Goal: Task Accomplishment & Management: Use online tool/utility

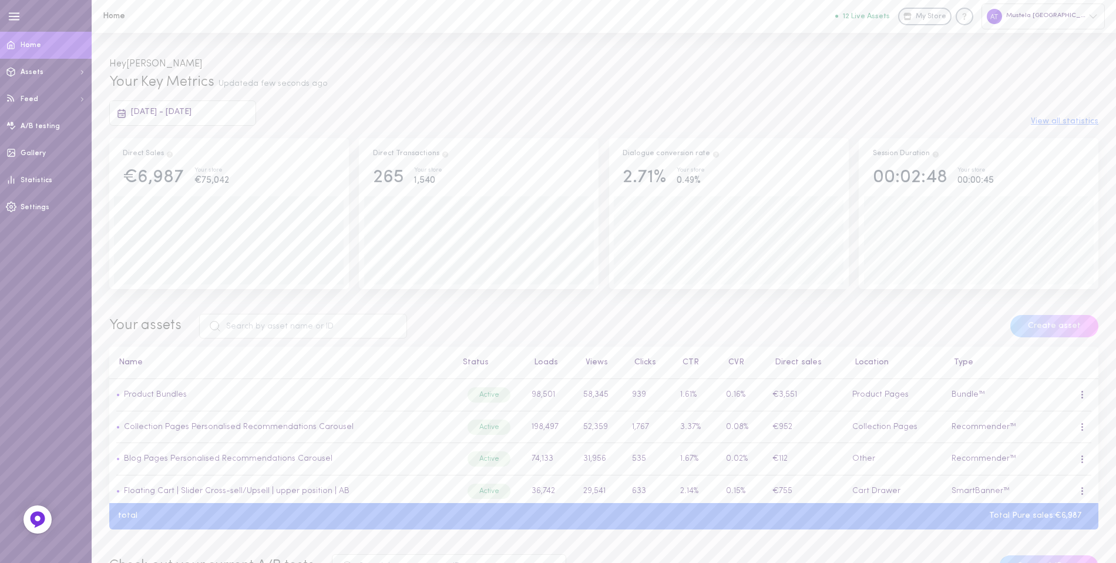
click at [227, 108] on div "[DATE] - [DATE]" at bounding box center [182, 112] width 147 height 25
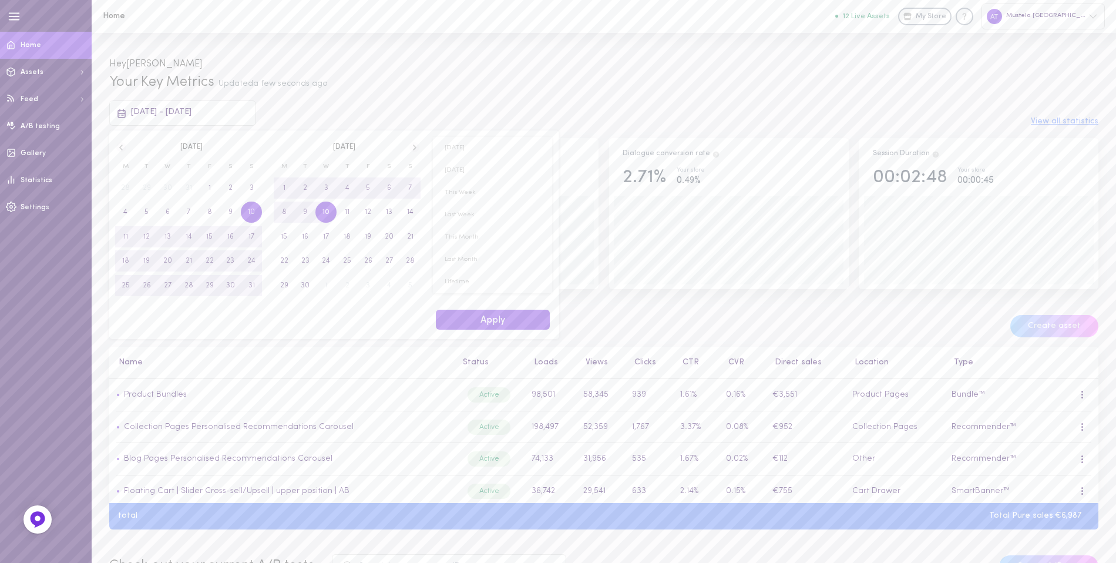
click at [123, 146] on icon at bounding box center [121, 147] width 10 height 11
click at [119, 145] on icon at bounding box center [121, 147] width 10 height 11
click at [252, 185] on span "1" at bounding box center [251, 187] width 2 height 21
click at [416, 146] on icon at bounding box center [414, 147] width 10 height 11
click at [412, 281] on span "31" at bounding box center [410, 285] width 6 height 21
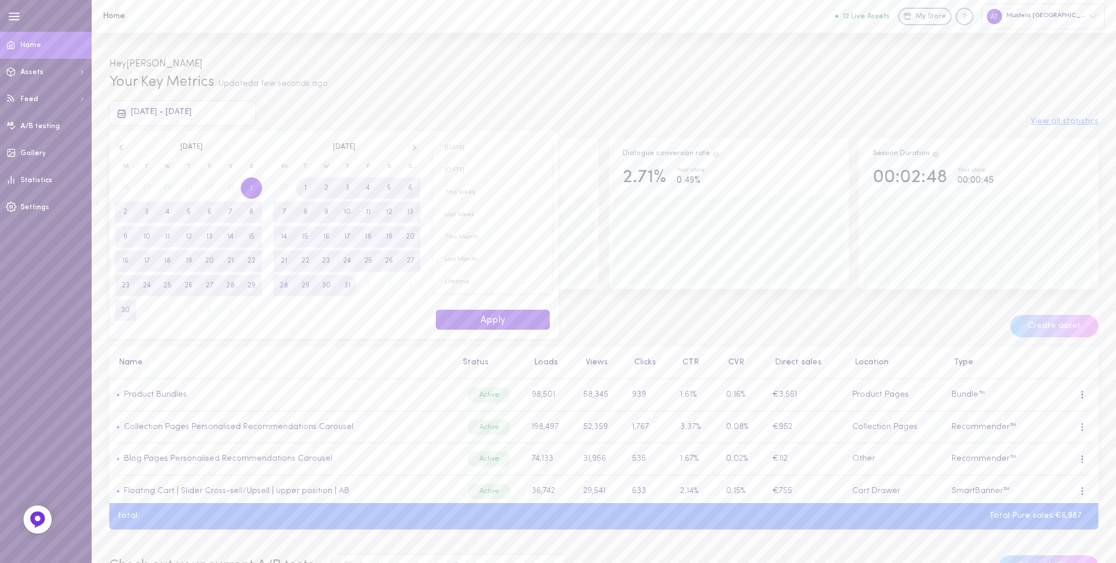
click at [487, 334] on div "[DATE] [DATE] This Week Last Week This Month Last Month Lifetime - days up to […" at bounding box center [492, 234] width 133 height 209
click at [499, 327] on button "Apply" at bounding box center [493, 320] width 114 height 21
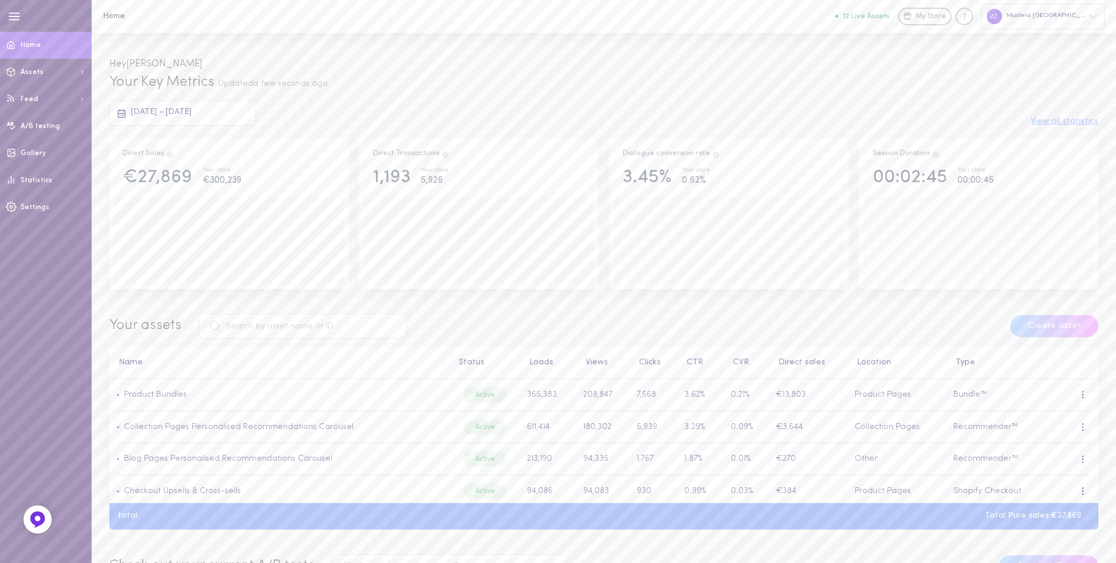
click at [298, 108] on div "[DATE] - [DATE] View all statistics" at bounding box center [603, 112] width 1007 height 25
click at [357, 135] on div "Your Key Metrics Updated a few seconds ago [DATE] - [DATE] View all statistics …" at bounding box center [604, 313] width 1024 height 481
click at [308, 111] on div "[DATE] - [DATE] View all statistics" at bounding box center [603, 112] width 1007 height 25
click at [45, 126] on div "My Assets" at bounding box center [46, 123] width 80 height 9
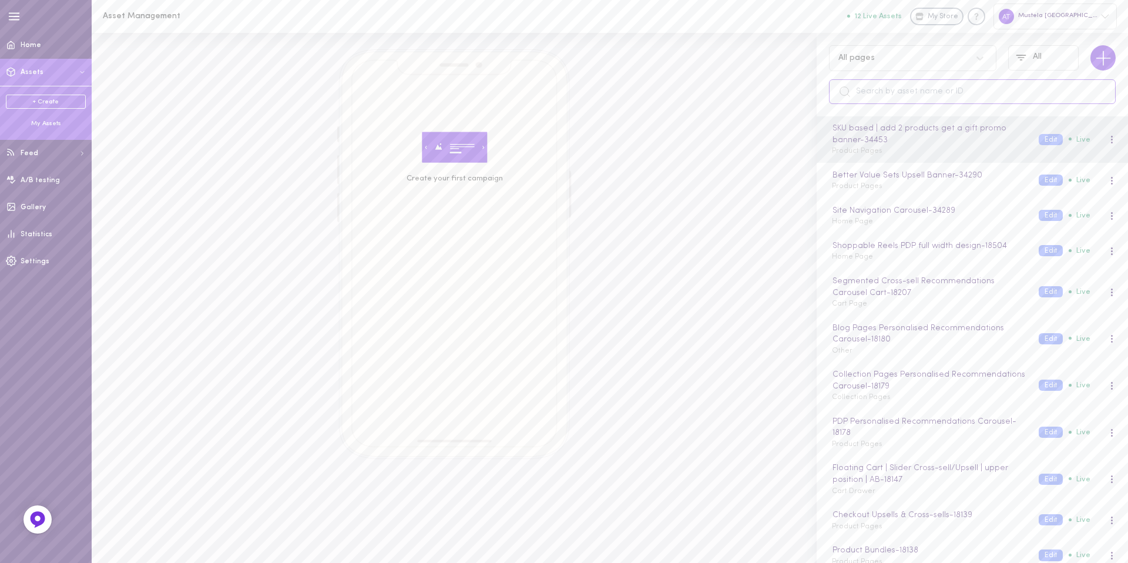
click at [908, 89] on input "text" at bounding box center [972, 91] width 287 height 25
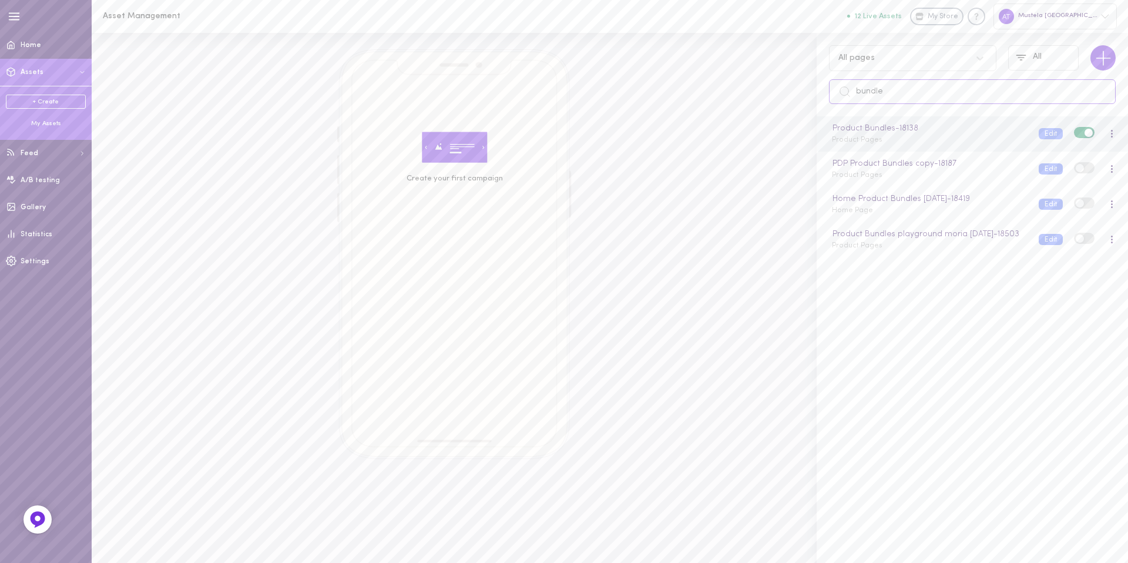
type input "bundle"
click at [841, 140] on span "Product Pages" at bounding box center [857, 139] width 51 height 7
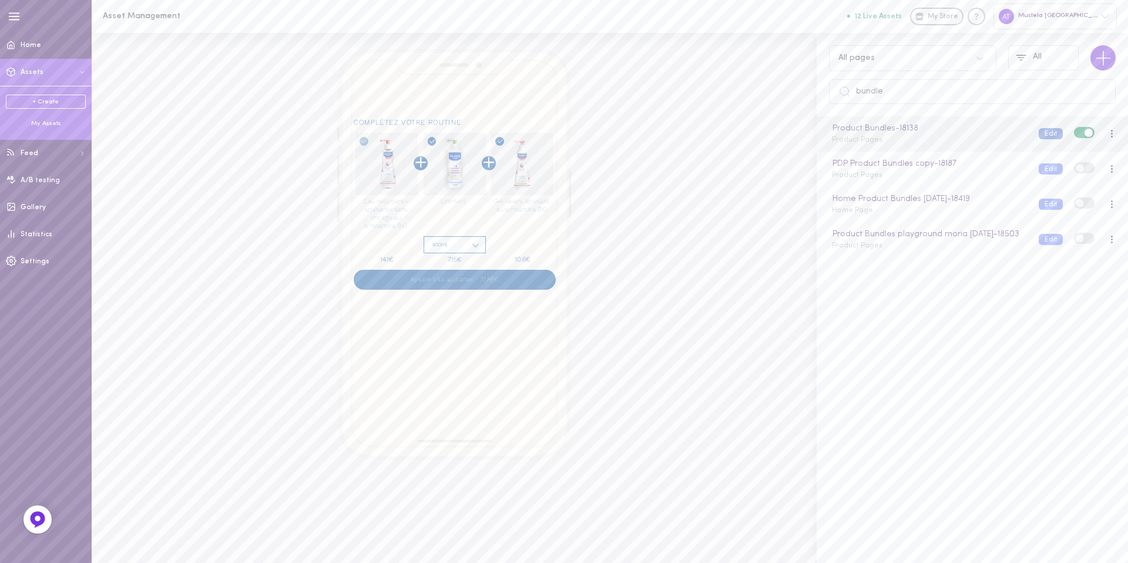
click at [1041, 136] on button "Edit" at bounding box center [1050, 133] width 24 height 11
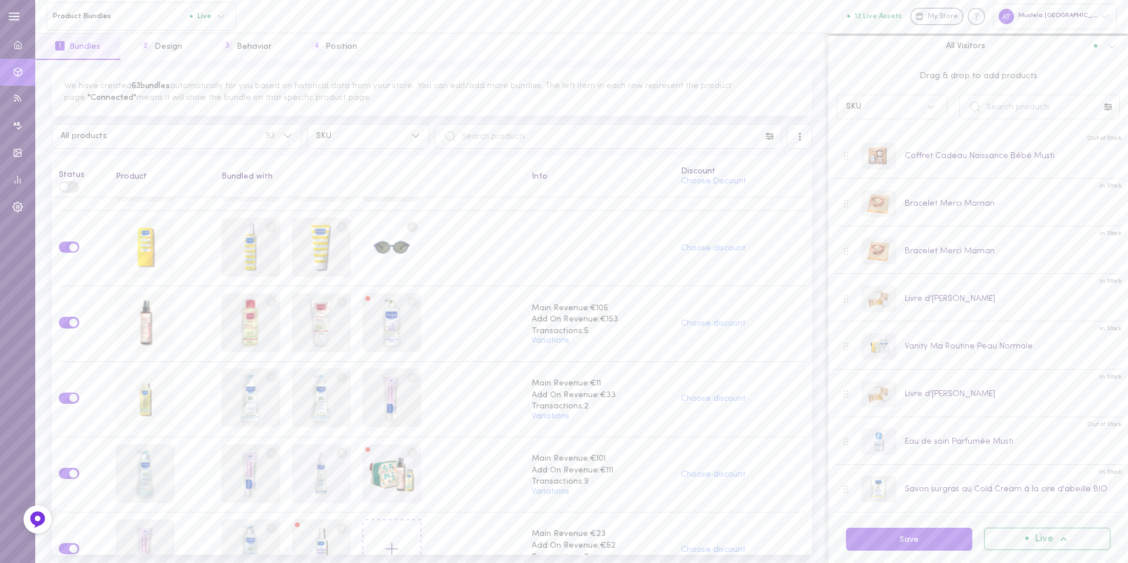
scroll to position [375, 0]
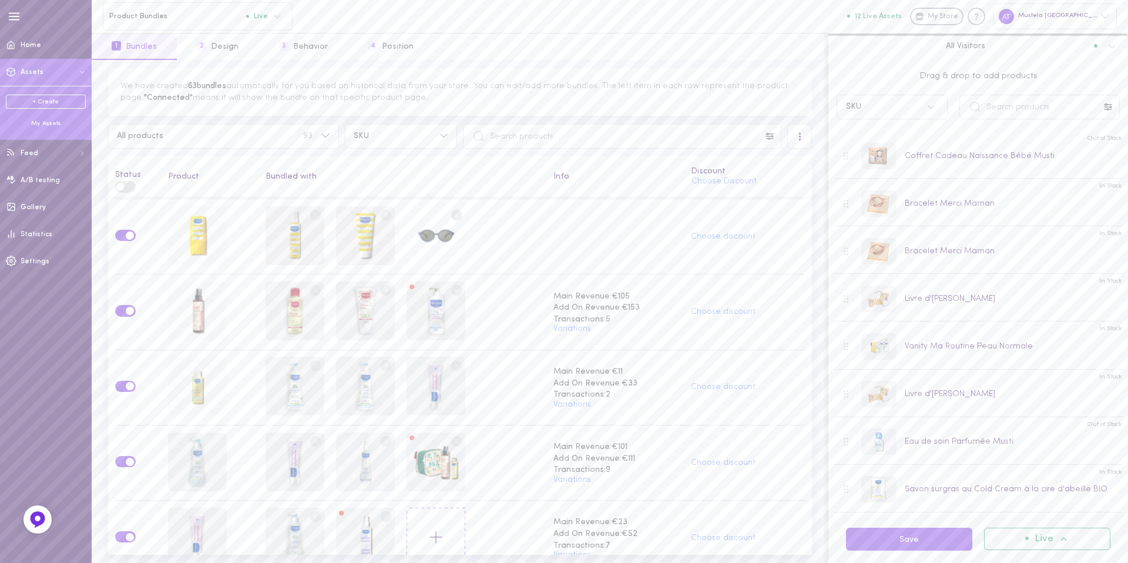
click at [39, 128] on div "+ Create My Assets" at bounding box center [46, 111] width 92 height 51
click at [46, 125] on div "My Assets" at bounding box center [46, 123] width 80 height 9
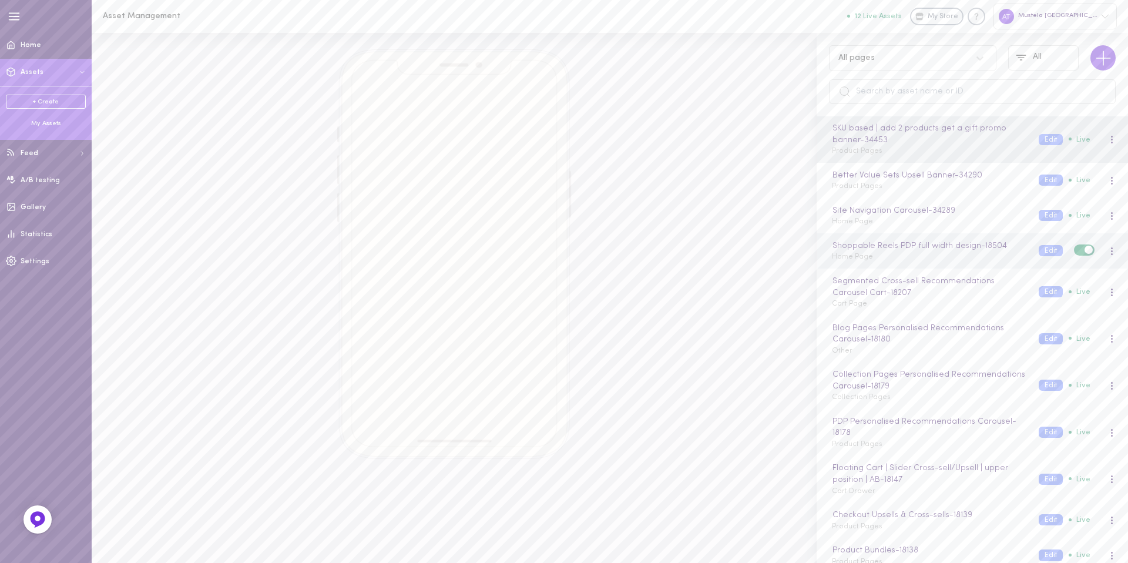
scroll to position [81, 0]
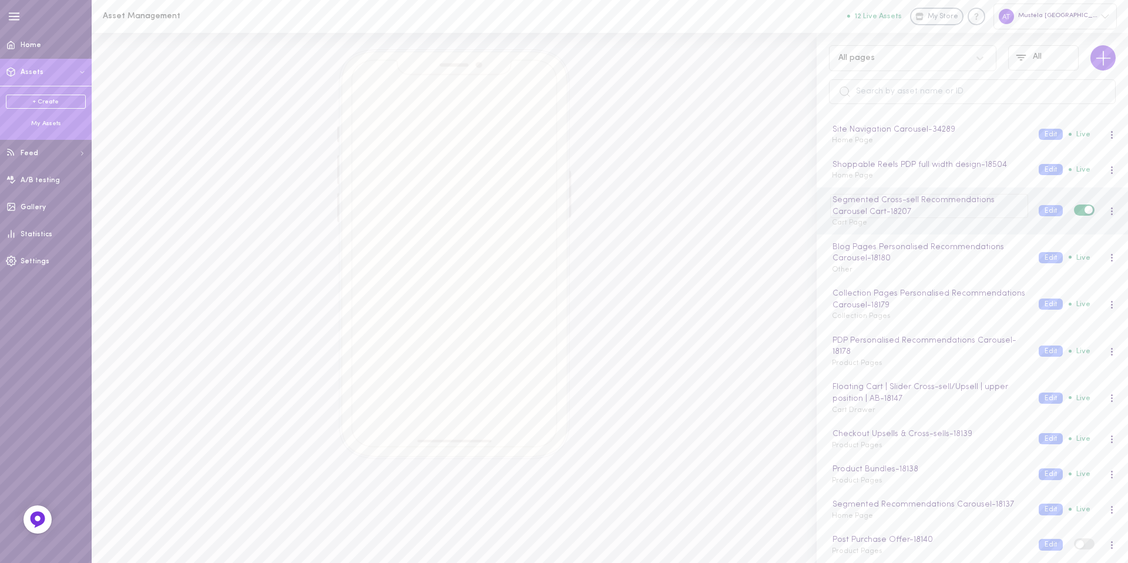
click at [854, 211] on div "Segmented Cross-sell Recommendations Carousel Cart - 18207" at bounding box center [928, 206] width 197 height 24
click at [869, 216] on div "Segmented Cross-sell Recommendations Carousel Cart Cart Page" at bounding box center [926, 205] width 207 height 23
click at [1038, 214] on button "Edit" at bounding box center [1050, 210] width 24 height 11
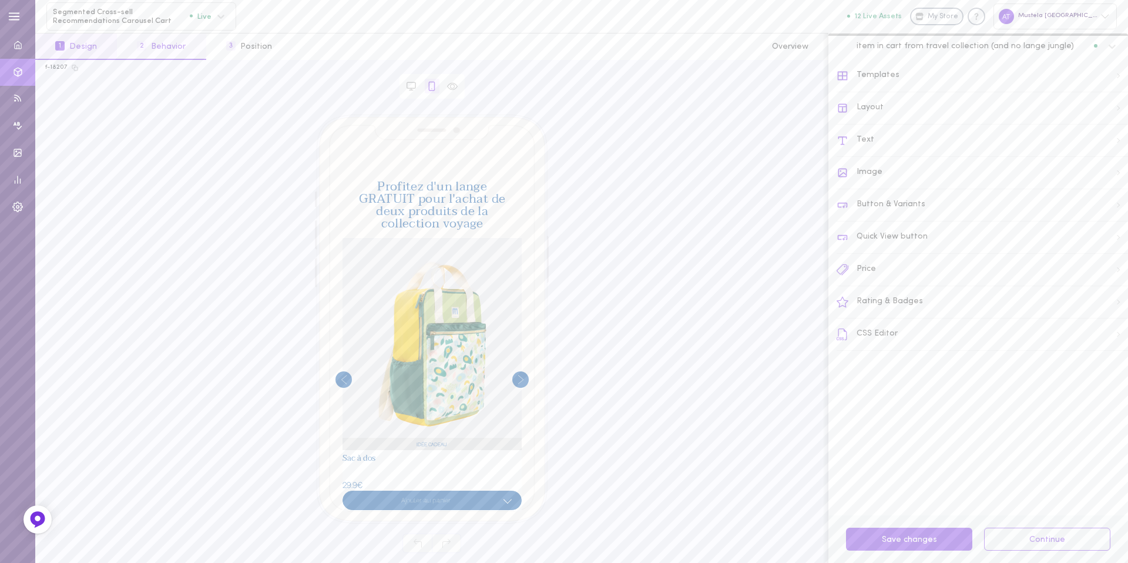
click at [157, 43] on button "2 Behavior" at bounding box center [161, 46] width 89 height 26
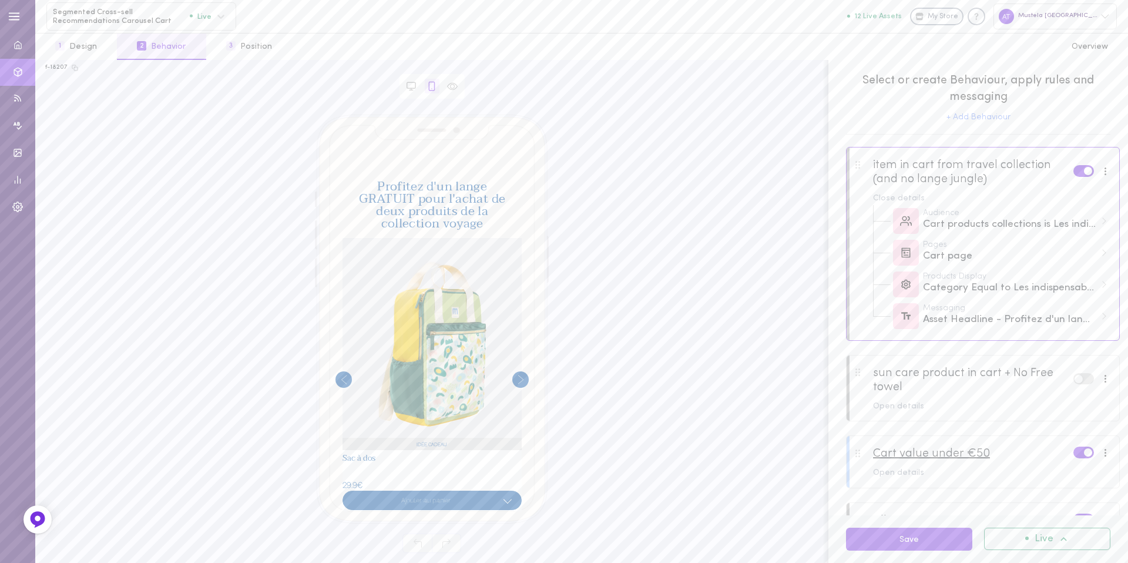
scroll to position [53, 0]
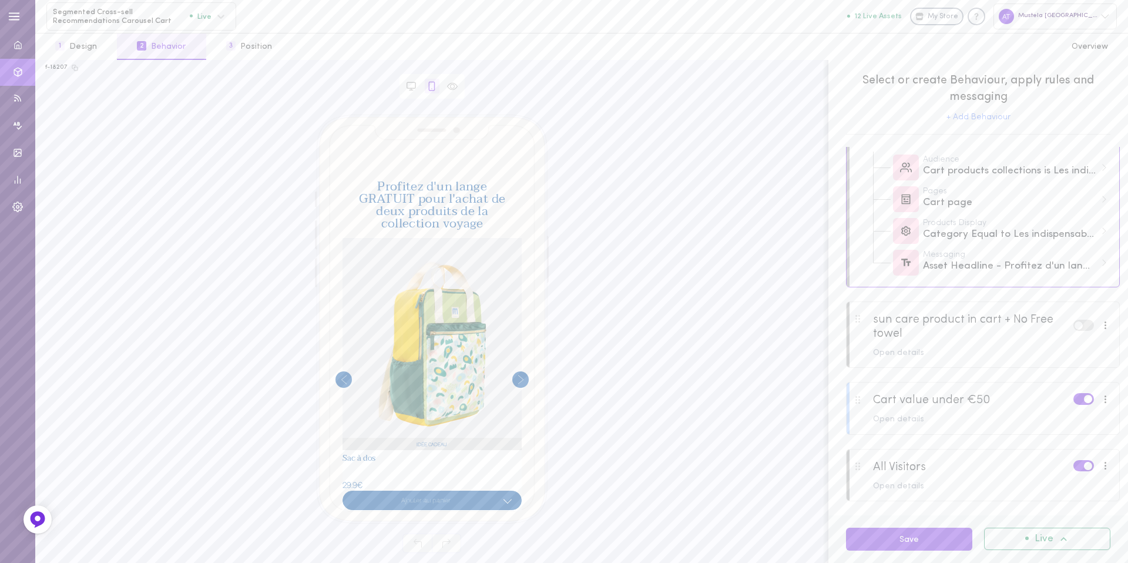
click at [969, 472] on div at bounding box center [982, 480] width 273 height 63
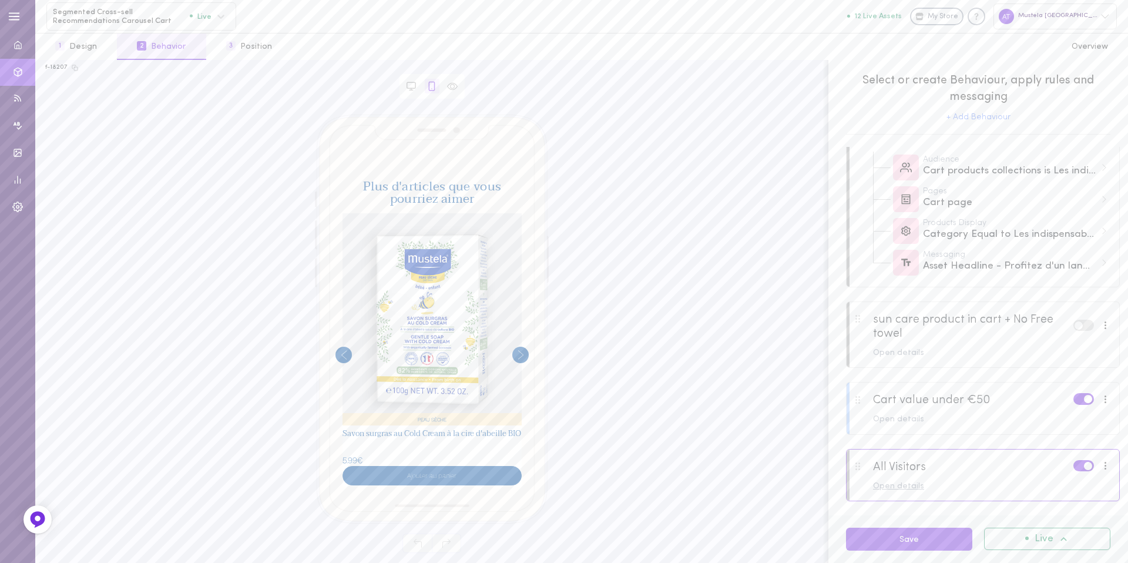
click at [903, 483] on div "Open details" at bounding box center [992, 486] width 238 height 8
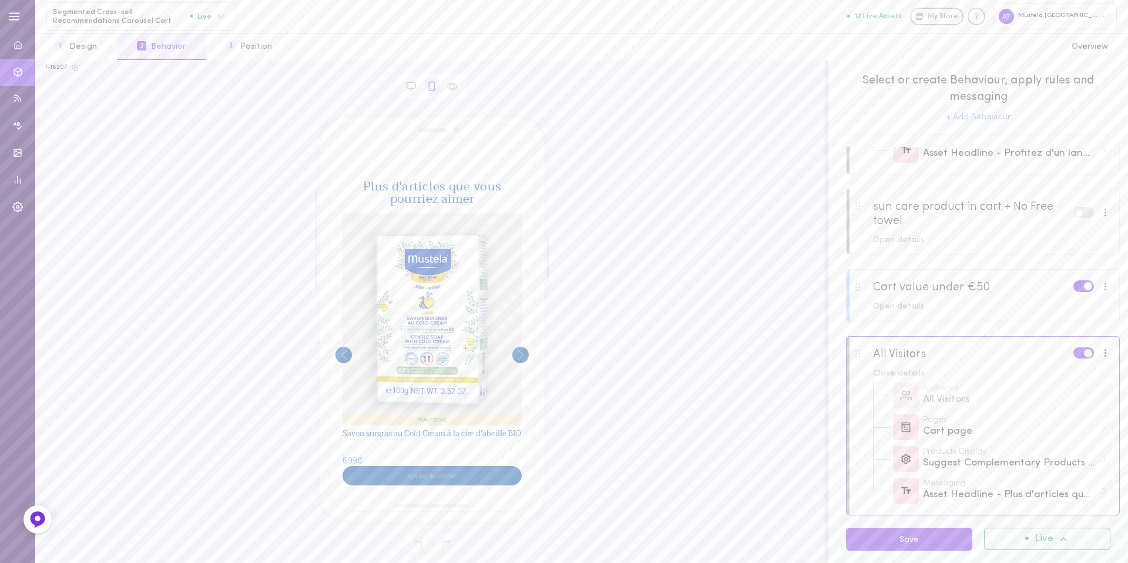
scroll to position [180, 0]
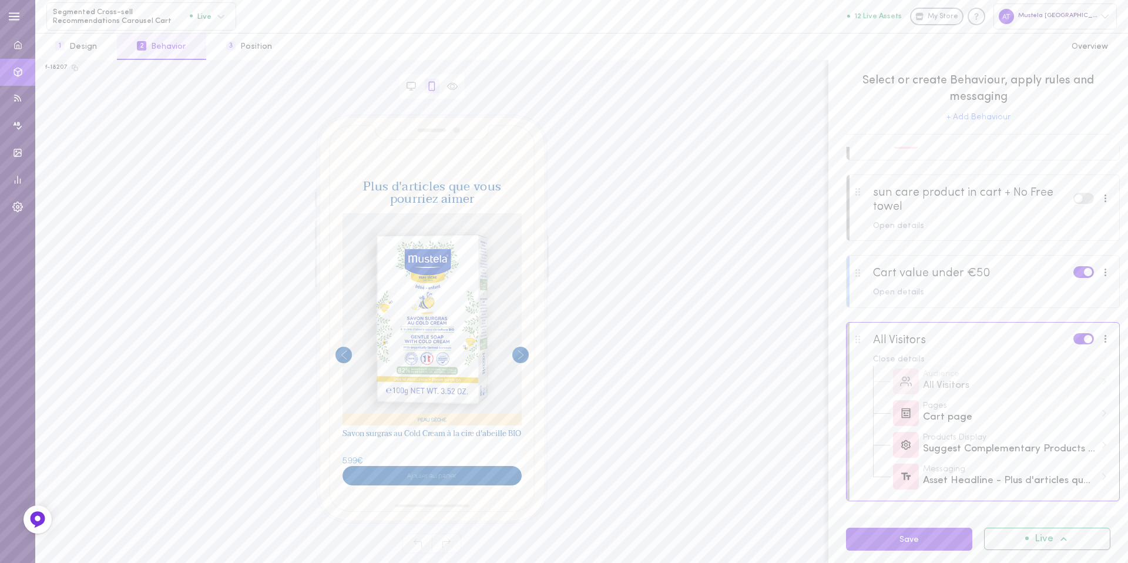
click at [944, 382] on div "All Visitors" at bounding box center [1009, 385] width 173 height 15
click at [1098, 342] on div at bounding box center [1105, 338] width 15 height 13
click at [1070, 361] on div "Edit rules & messages" at bounding box center [1046, 368] width 105 height 34
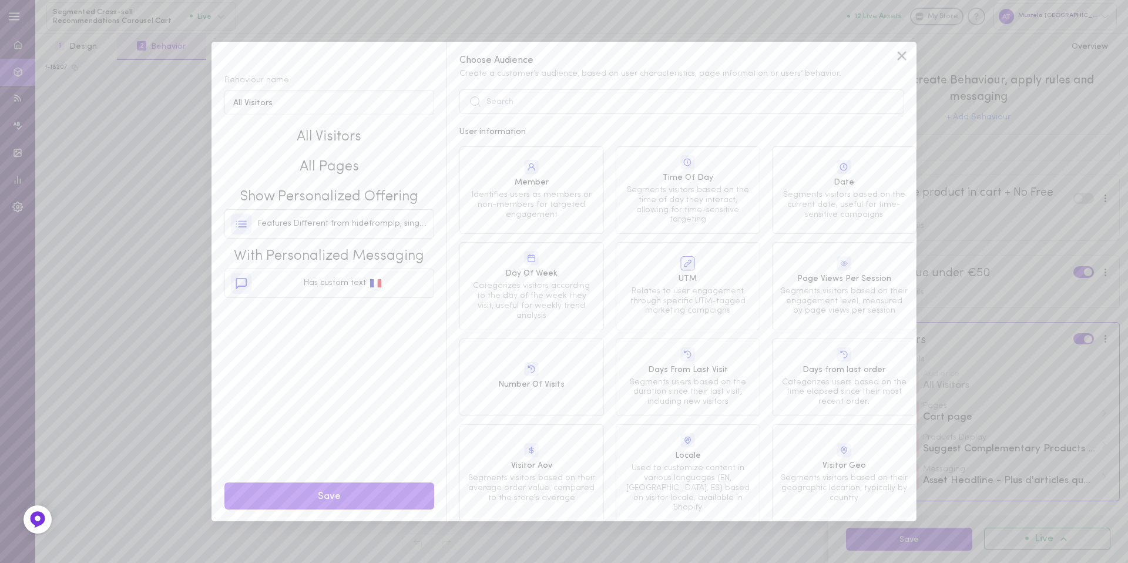
click at [330, 138] on span "All Visitors" at bounding box center [329, 137] width 210 height 20
click at [340, 170] on span "All Pages" at bounding box center [329, 167] width 210 height 20
click at [899, 61] on icon at bounding box center [902, 56] width 18 height 18
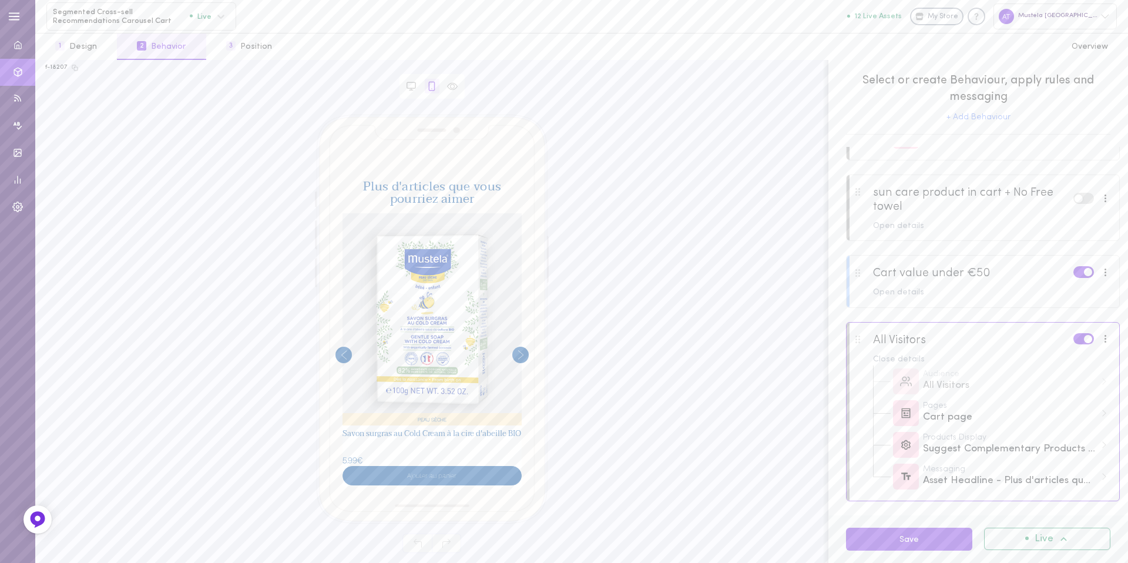
click at [272, 144] on div "Plus d'articles que vous pourriez aimer PEAU SÈCHE Huile lavante à l'avocat BIO…" at bounding box center [431, 316] width 773 height 403
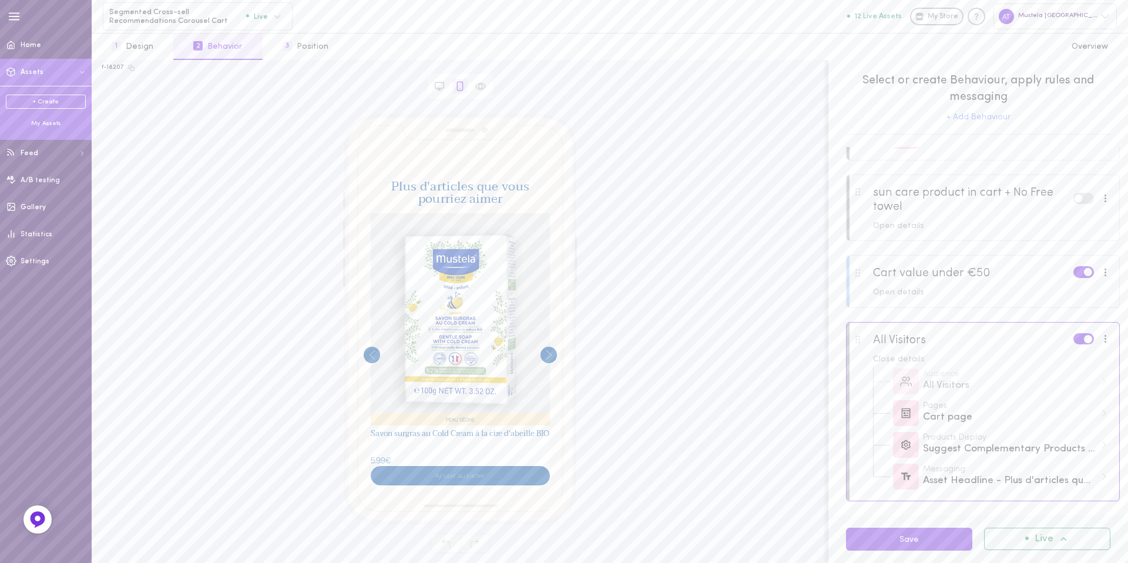
click at [49, 131] on div "+ Create My Assets" at bounding box center [46, 111] width 92 height 51
click at [50, 122] on div "My Assets" at bounding box center [46, 123] width 80 height 9
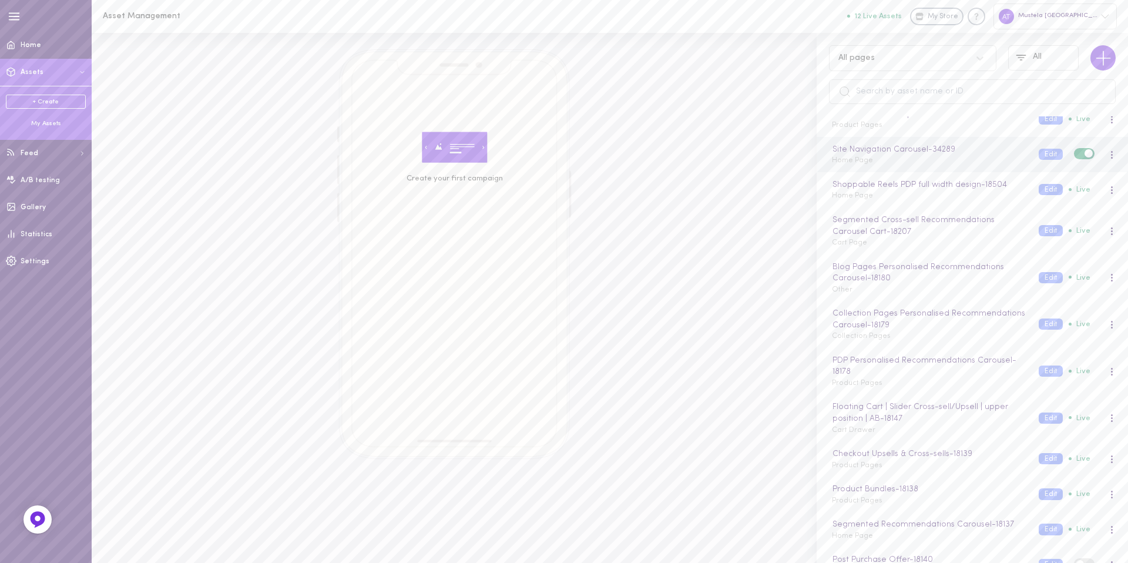
scroll to position [69, 0]
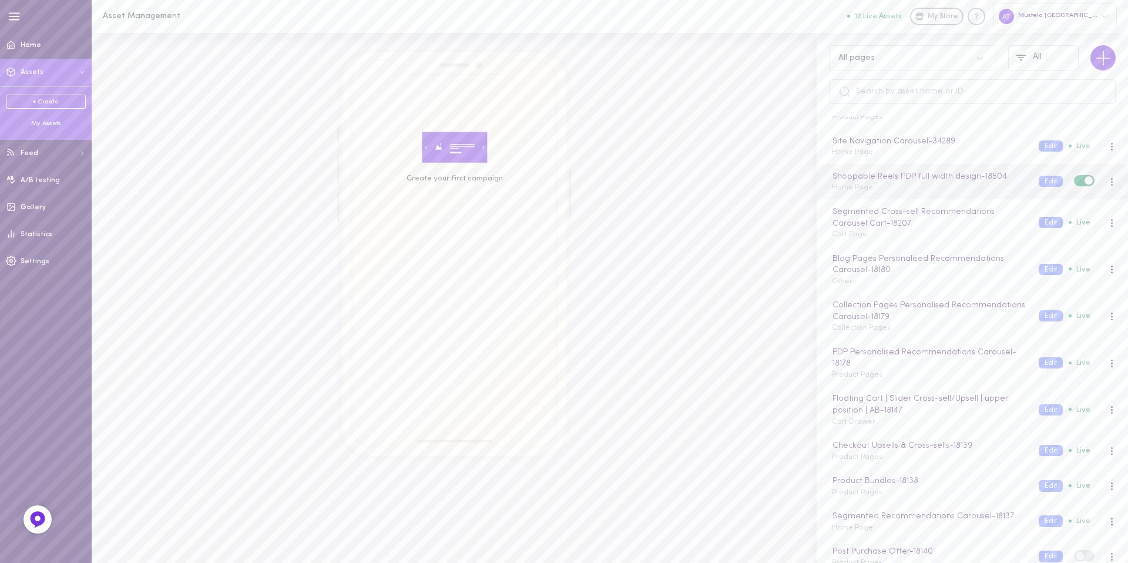
click at [900, 191] on div "Shoppable Reels PDP full width design - 18504 Home Page" at bounding box center [926, 181] width 207 height 23
click at [1038, 225] on button "Edit" at bounding box center [1050, 222] width 24 height 11
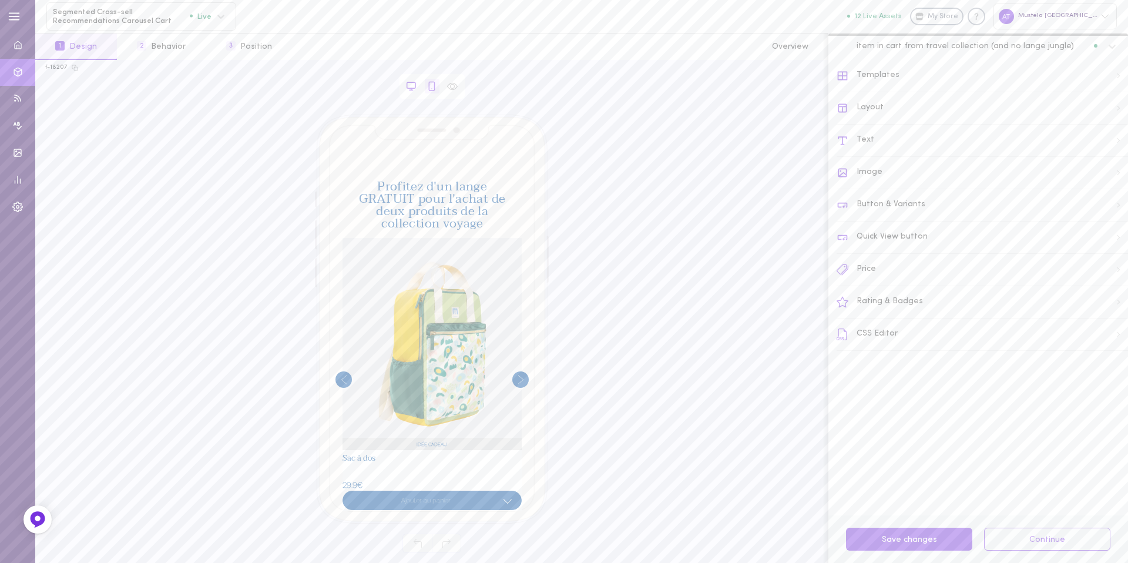
click at [411, 79] on div at bounding box center [411, 86] width 15 height 15
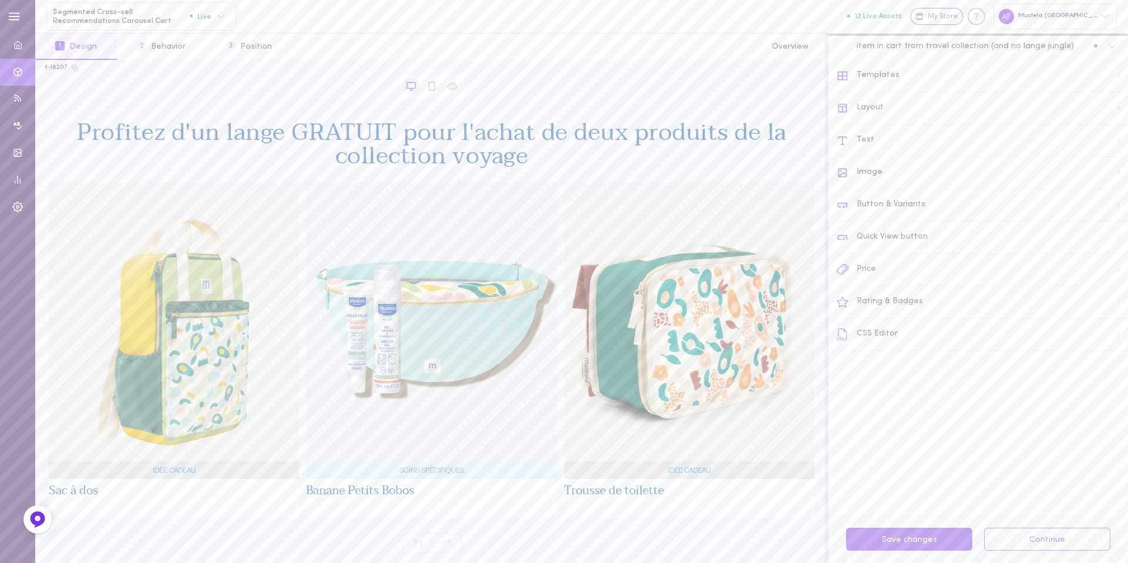
click at [153, 20] on span "Segmented Cross-sell Recommendations Carousel Cart" at bounding box center [121, 17] width 137 height 18
click at [134, 127] on span "Shoppable Reels PDP full width design" at bounding box center [130, 129] width 154 height 9
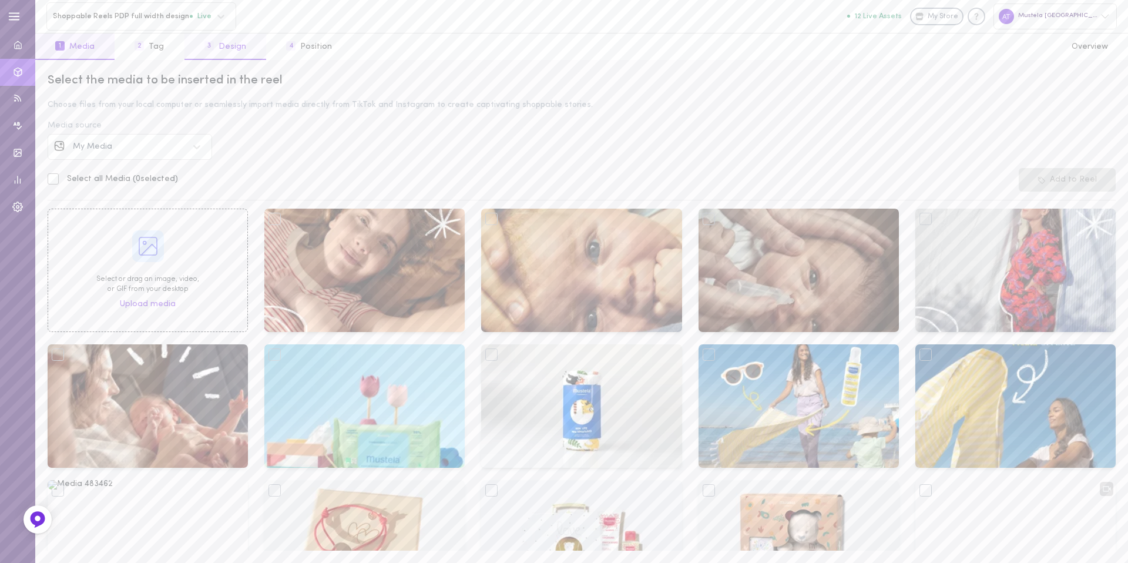
click at [230, 46] on button "3 Design" at bounding box center [225, 46] width 82 height 26
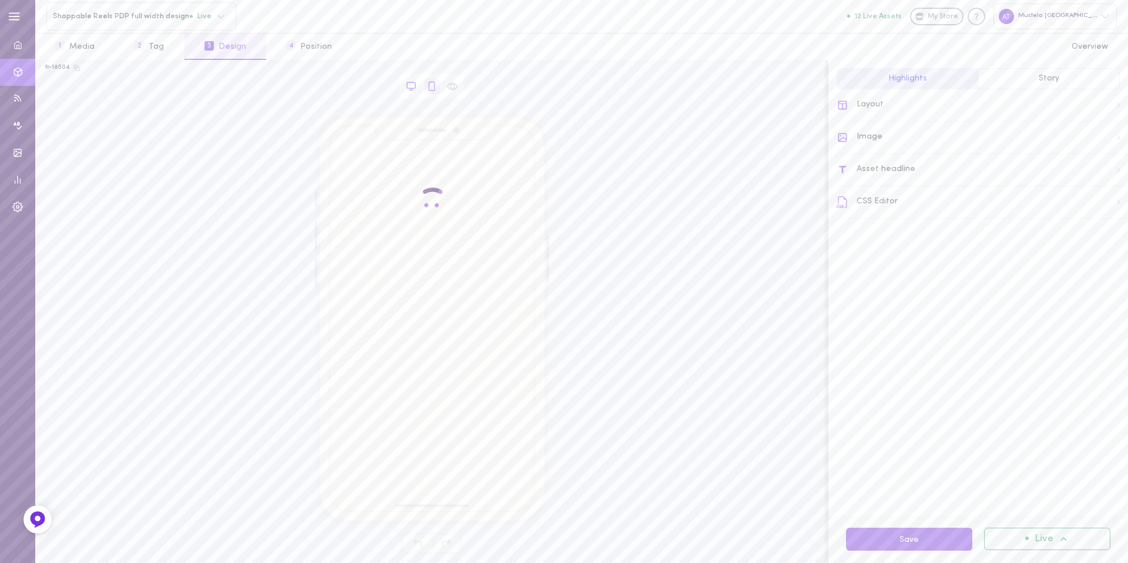
click at [404, 85] on div at bounding box center [411, 86] width 15 height 15
click at [160, 18] on span "Shoppable Reels PDP full width design" at bounding box center [121, 16] width 137 height 9
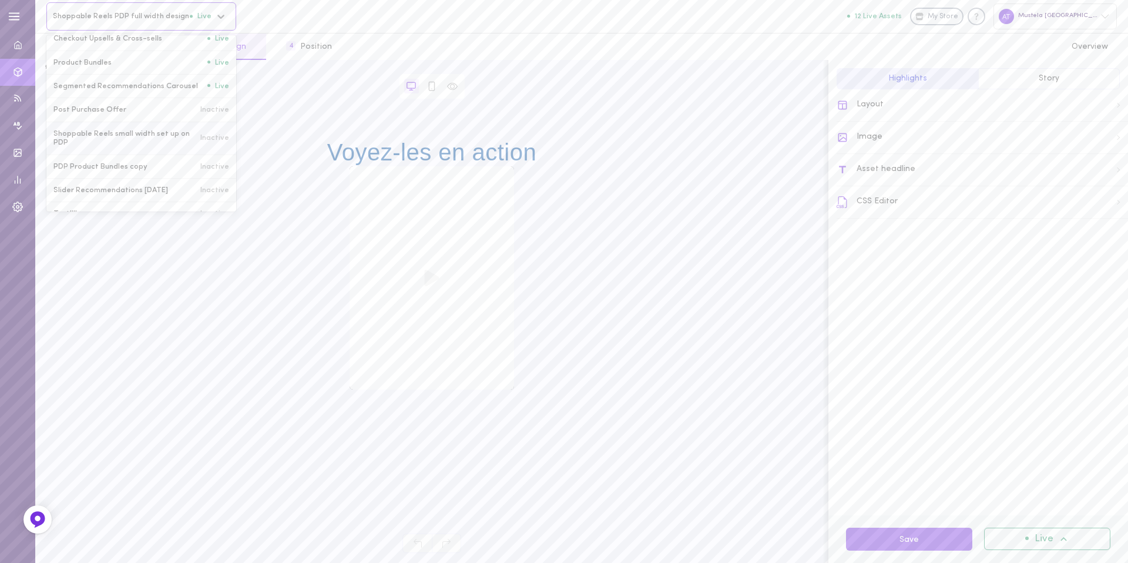
click at [125, 139] on span "Shoppable Reels small width set up on PDP" at bounding box center [122, 138] width 139 height 18
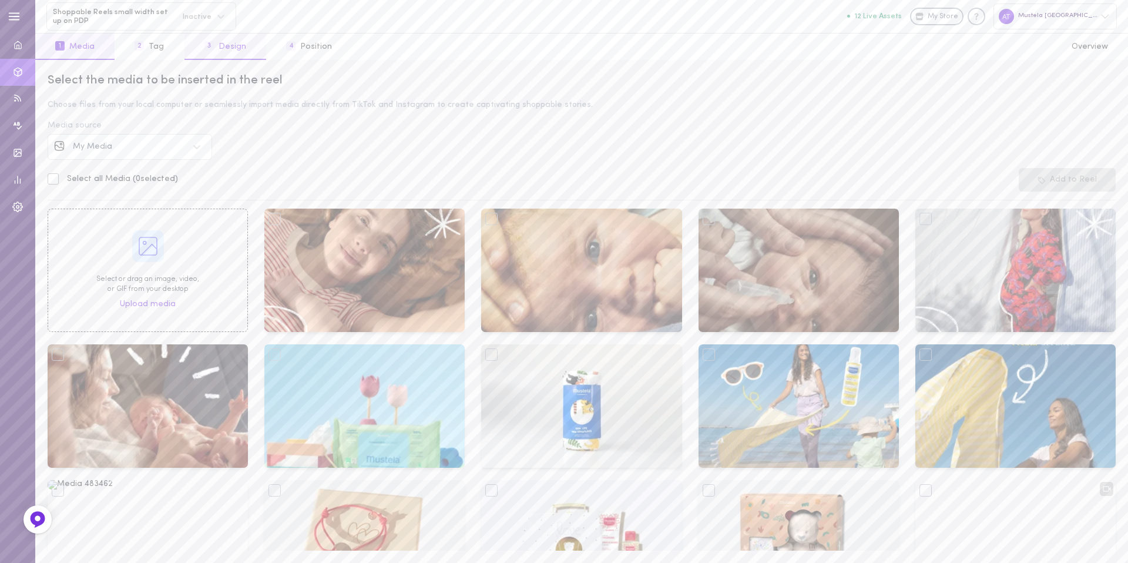
click at [223, 55] on button "3 Design" at bounding box center [225, 46] width 82 height 26
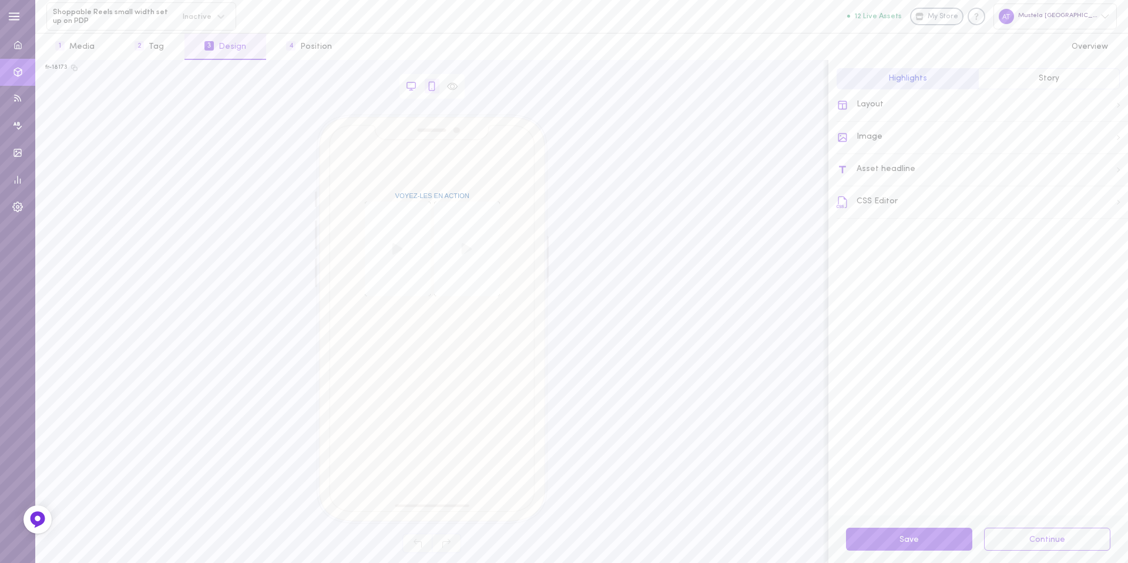
click at [407, 85] on icon at bounding box center [411, 85] width 8 height 6
click at [381, 221] on video at bounding box center [382, 217] width 94 height 135
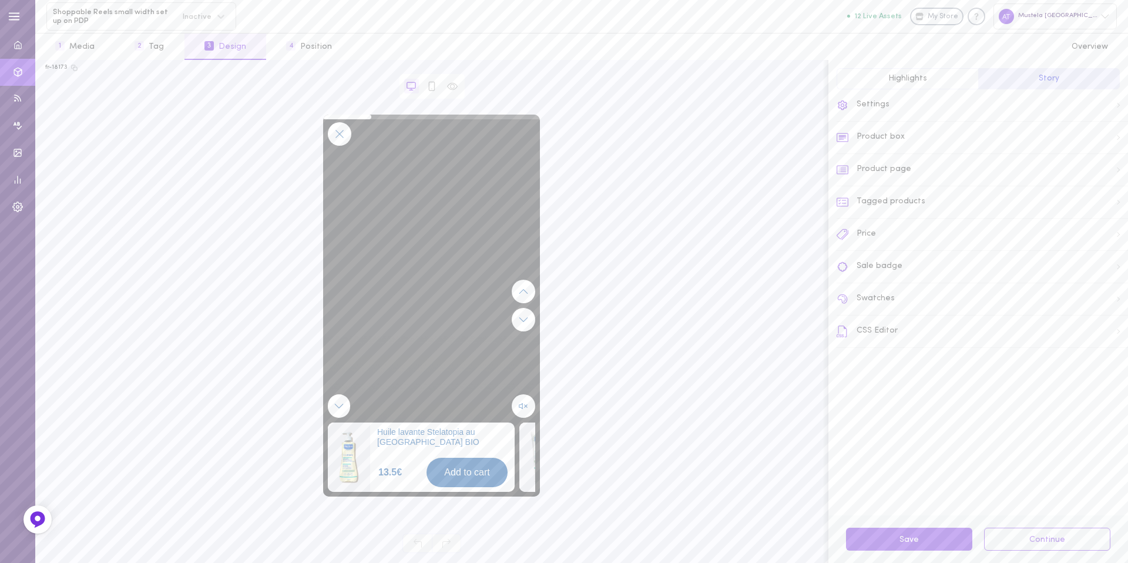
click at [401, 450] on div "Huile lavante Stelatopia au Tournesol BIO 13.5€ Add to cart" at bounding box center [442, 456] width 144 height 69
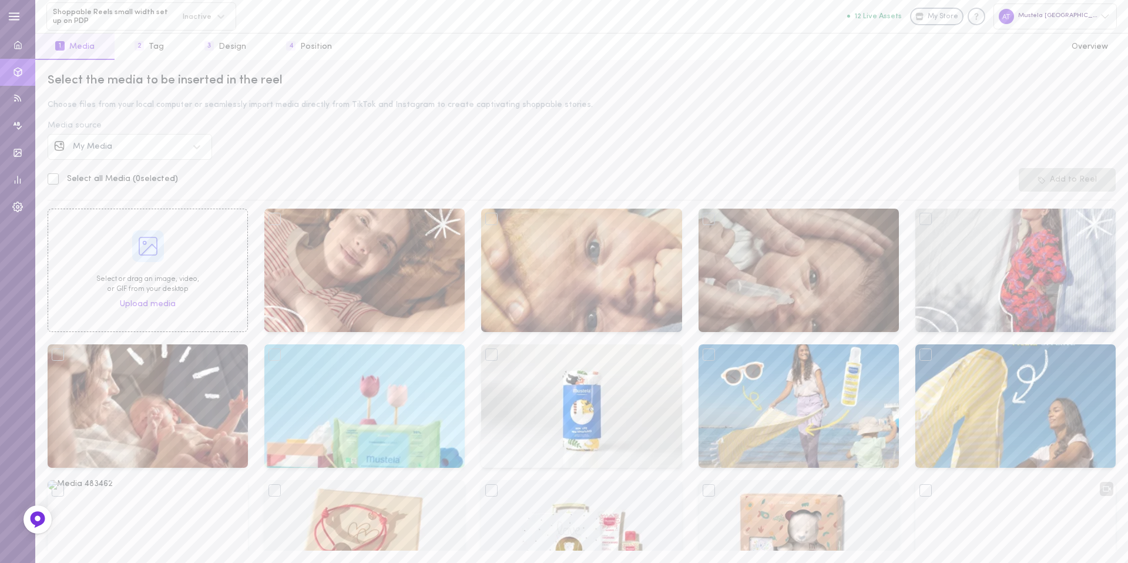
click at [263, 136] on div "Select the media to be inserted in the reel Choose files from your local comput…" at bounding box center [581, 311] width 1092 height 503
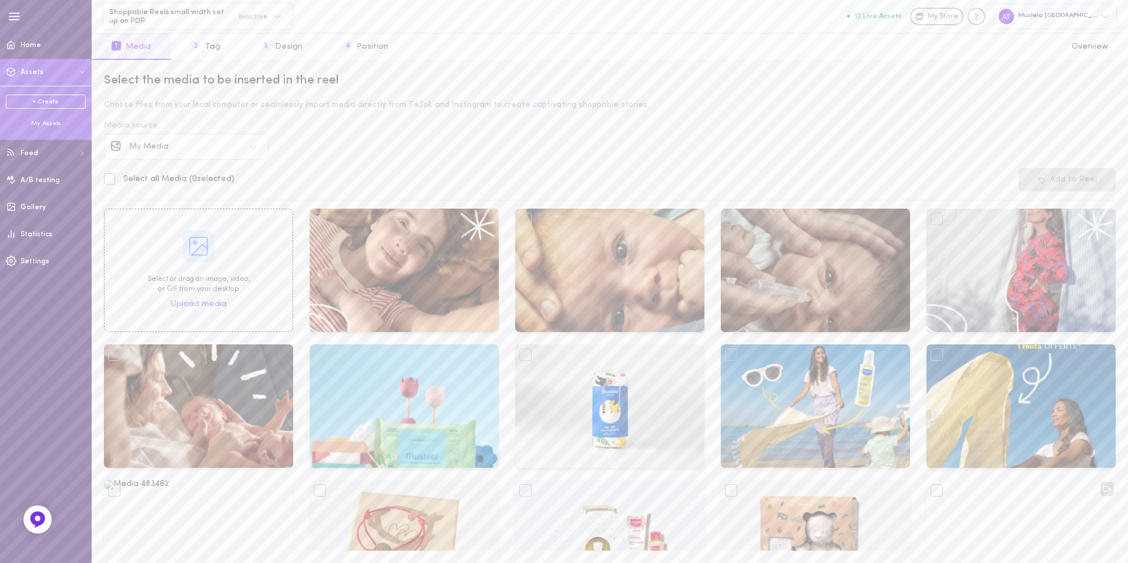
click at [43, 126] on div "My Assets" at bounding box center [46, 123] width 80 height 9
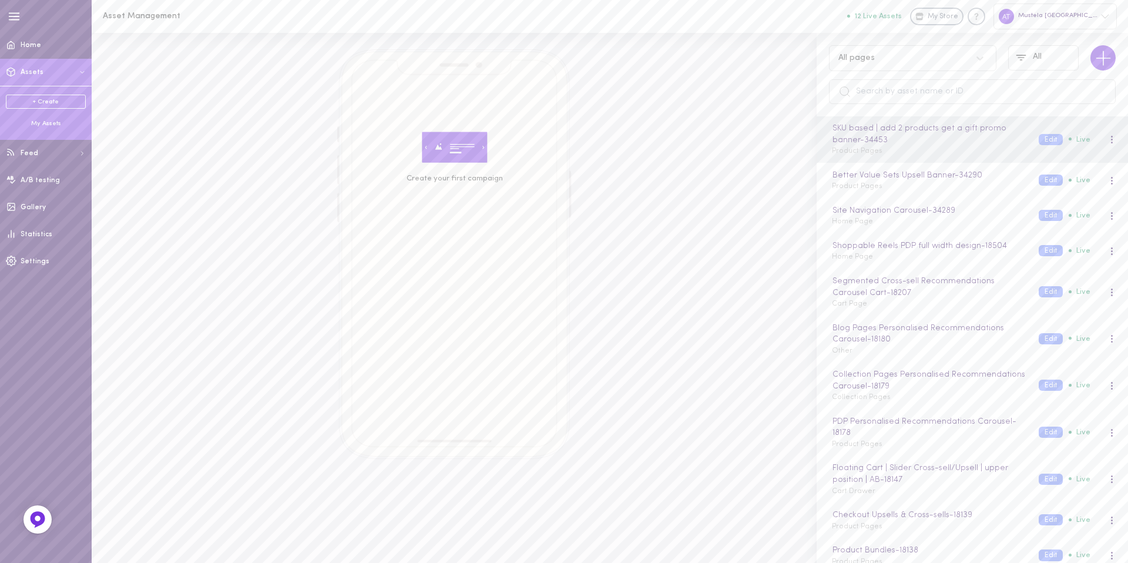
click at [26, 328] on div "Home Assets + Create My Assets Feed Refresh Feed Manage feed A/B testing Galler…" at bounding box center [46, 295] width 92 height 526
click at [73, 14] on div at bounding box center [49, 16] width 86 height 16
click at [44, 311] on div "Home Assets + Create My Assets Feed Refresh Feed Manage feed A/B testing Galler…" at bounding box center [46, 295] width 92 height 526
click at [59, 353] on div "Home Assets + Create My Assets Feed Refresh Feed Manage feed A/B testing Galler…" at bounding box center [46, 295] width 92 height 526
click at [58, 288] on div "Home Assets + Create My Assets Feed Refresh Feed Manage feed A/B testing Galler…" at bounding box center [46, 295] width 92 height 526
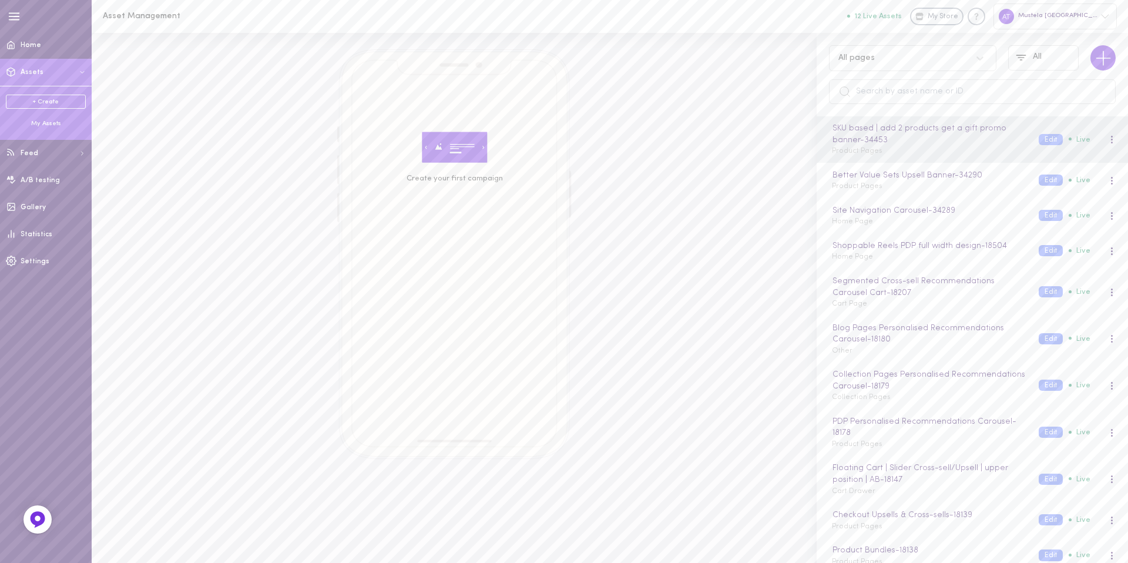
click at [42, 331] on div "Home Assets + Create My Assets Feed Refresh Feed Manage feed A/B testing Galler…" at bounding box center [46, 295] width 92 height 526
